Goal: Information Seeking & Learning: Learn about a topic

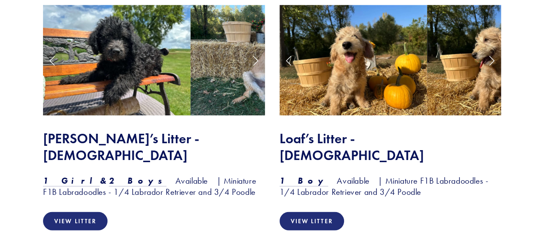
scroll to position [743, 0]
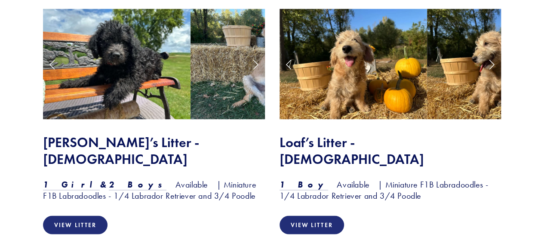
click at [488, 75] on link "Next Slide" at bounding box center [491, 64] width 19 height 26
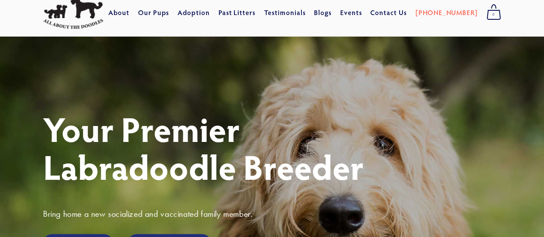
scroll to position [0, 0]
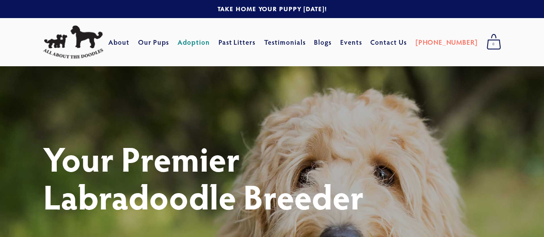
click at [210, 42] on link "Adoption" at bounding box center [194, 41] width 32 height 15
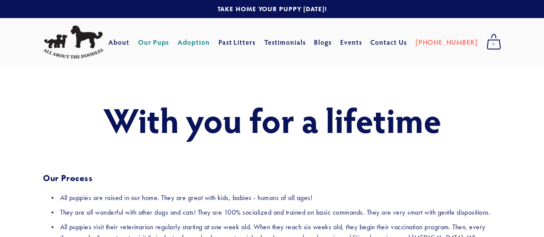
click at [169, 46] on link "Our Pups" at bounding box center [153, 41] width 31 height 15
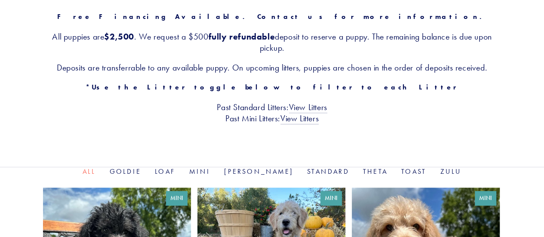
scroll to position [159, 0]
click at [141, 170] on link "Goldie" at bounding box center [125, 171] width 31 height 8
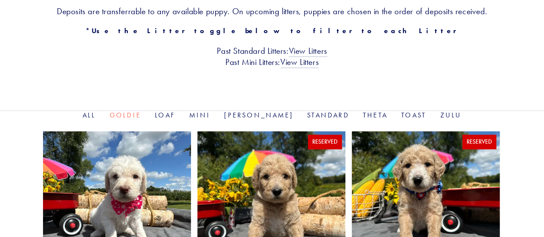
scroll to position [215, 0]
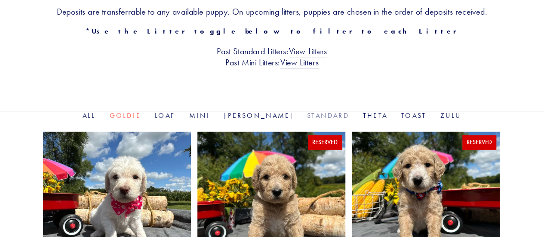
click at [307, 117] on link "Standard" at bounding box center [328, 115] width 42 height 8
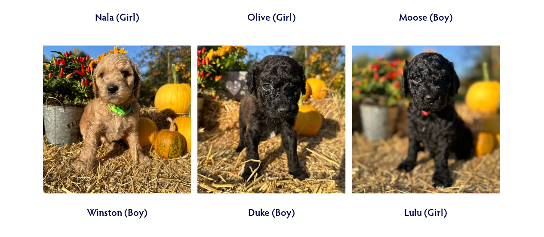
scroll to position [897, 0]
